Goal: Navigation & Orientation: Understand site structure

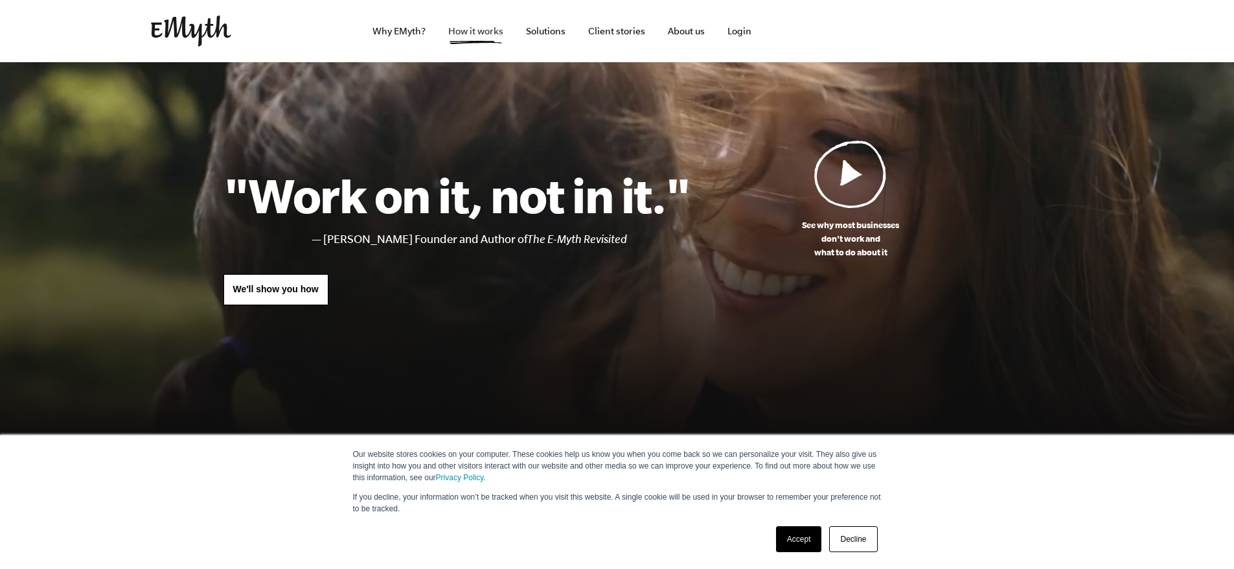
click at [467, 28] on link "How it works" at bounding box center [476, 31] width 76 height 62
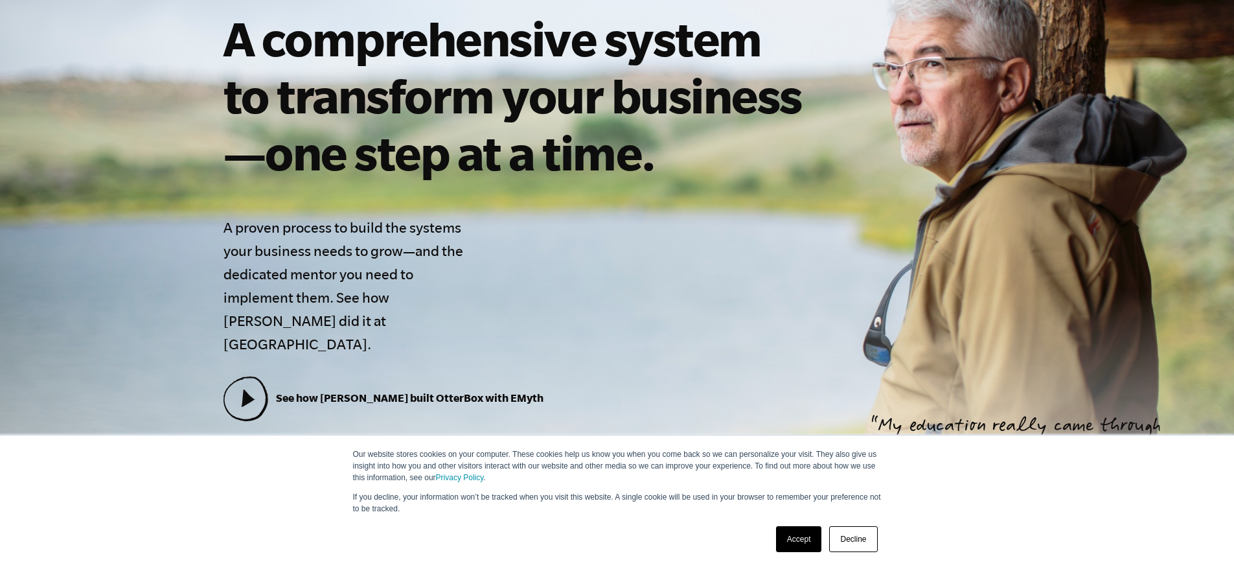
scroll to position [324, 0]
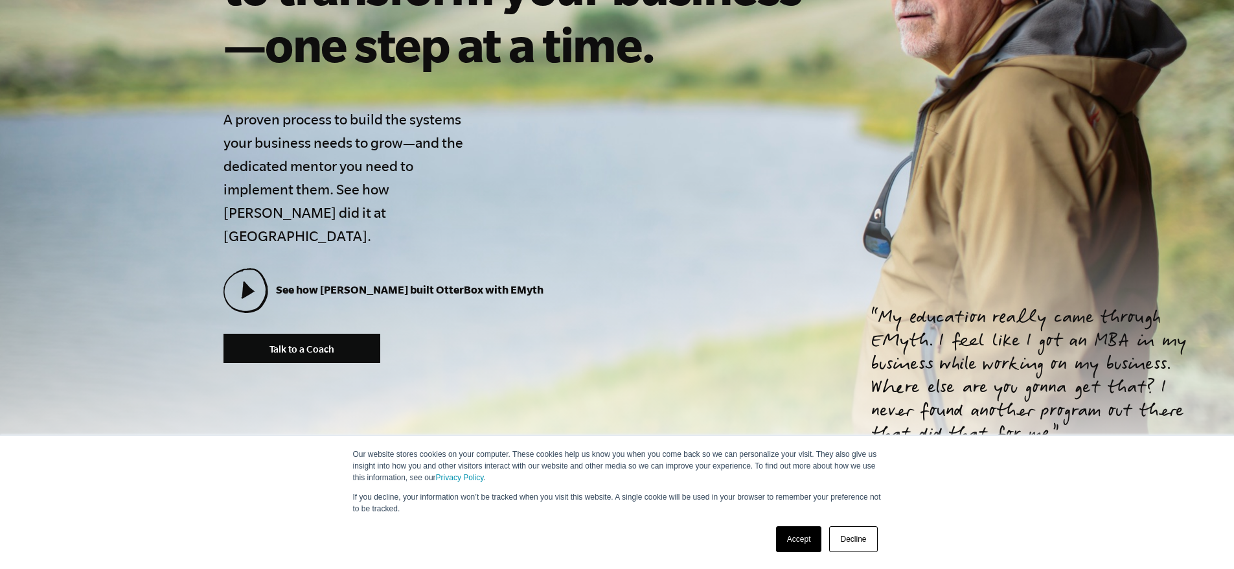
click at [843, 542] on link "Decline" at bounding box center [853, 539] width 48 height 26
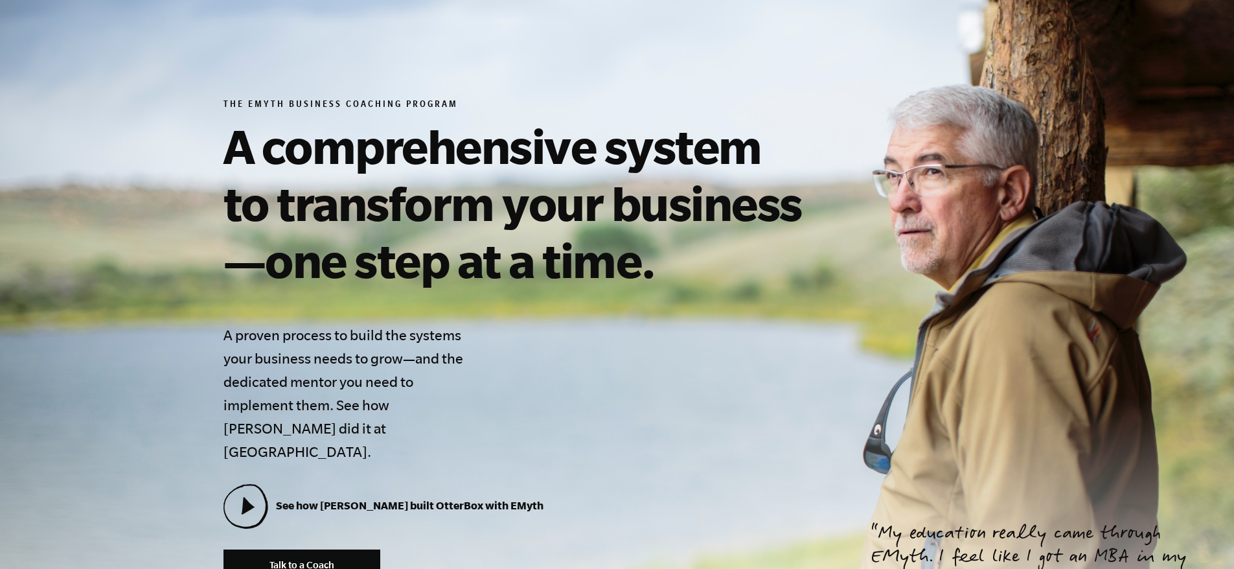
scroll to position [0, 0]
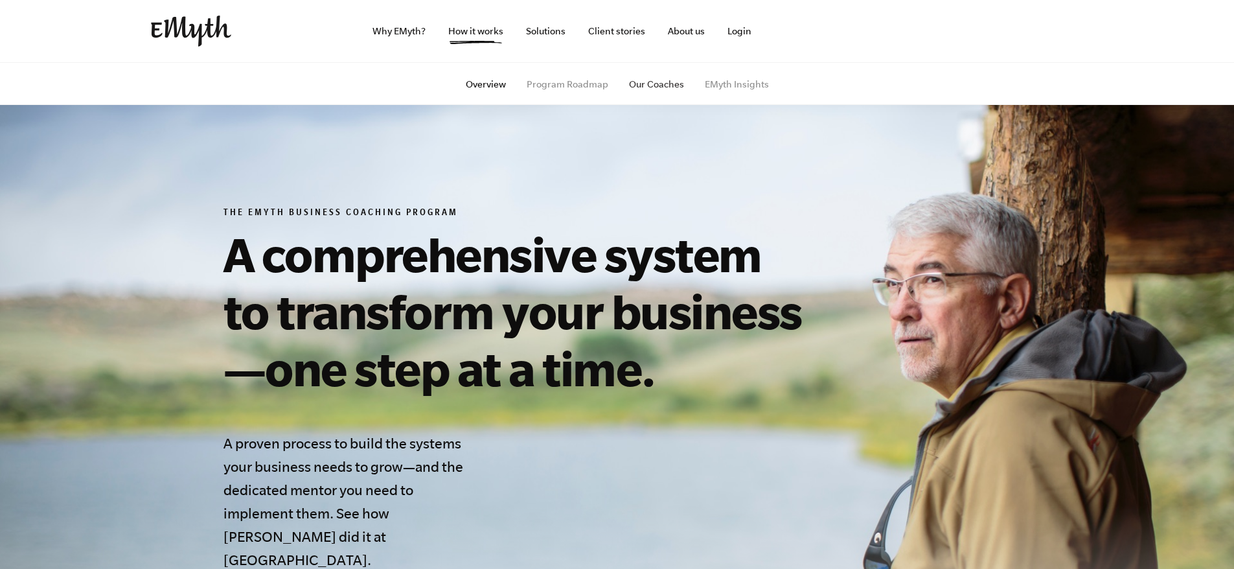
click at [653, 87] on link "Our Coaches" at bounding box center [656, 84] width 55 height 10
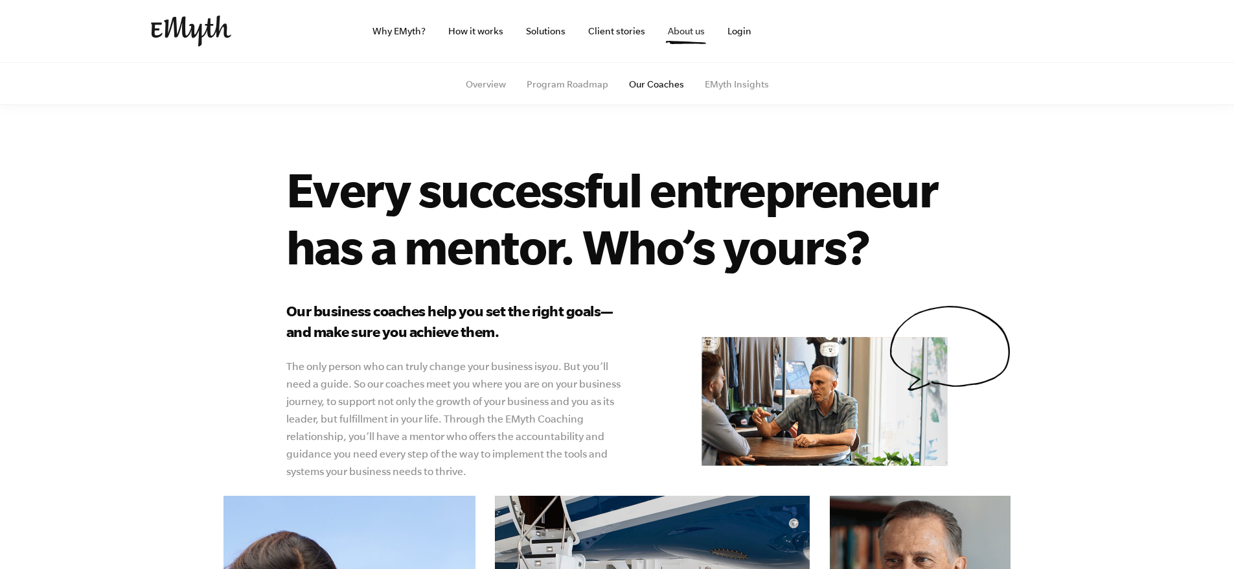
click at [687, 32] on link "About us" at bounding box center [686, 31] width 58 height 62
